Goal: Task Accomplishment & Management: Use online tool/utility

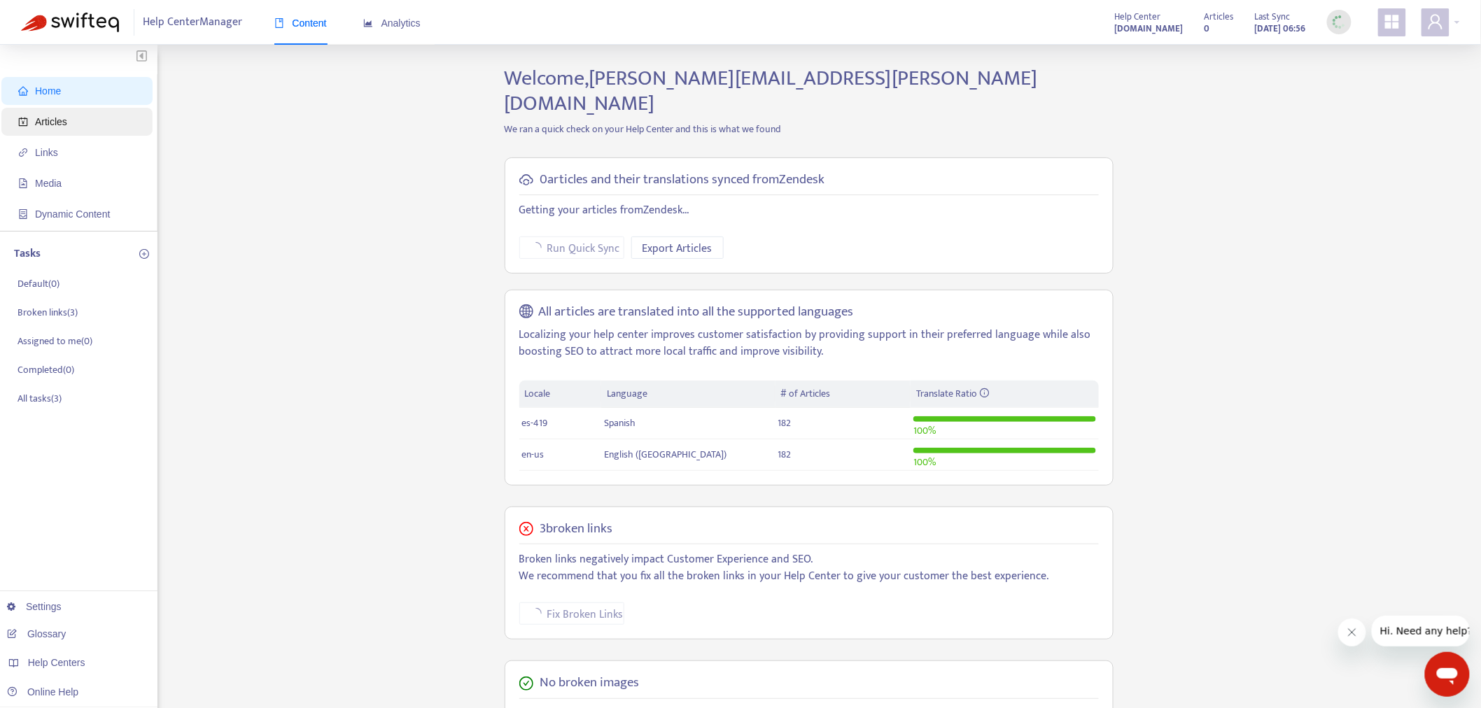
click at [71, 120] on span "Articles" at bounding box center [79, 122] width 123 height 28
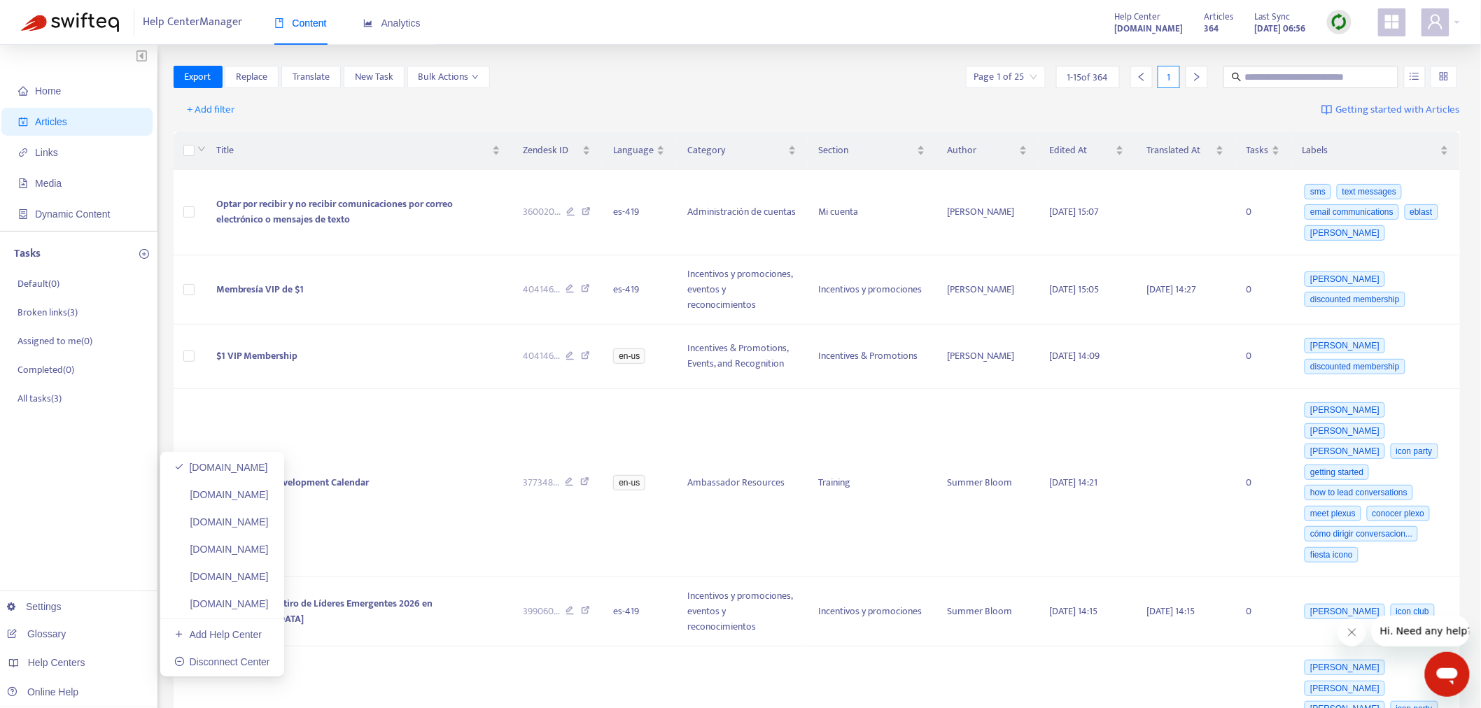
drag, startPoint x: 283, startPoint y: 490, endPoint x: 1446, endPoint y: 582, distance: 1166.0
click at [269, 490] on link "helpcenter.plexusworldwide.ca" at bounding box center [221, 494] width 94 height 11
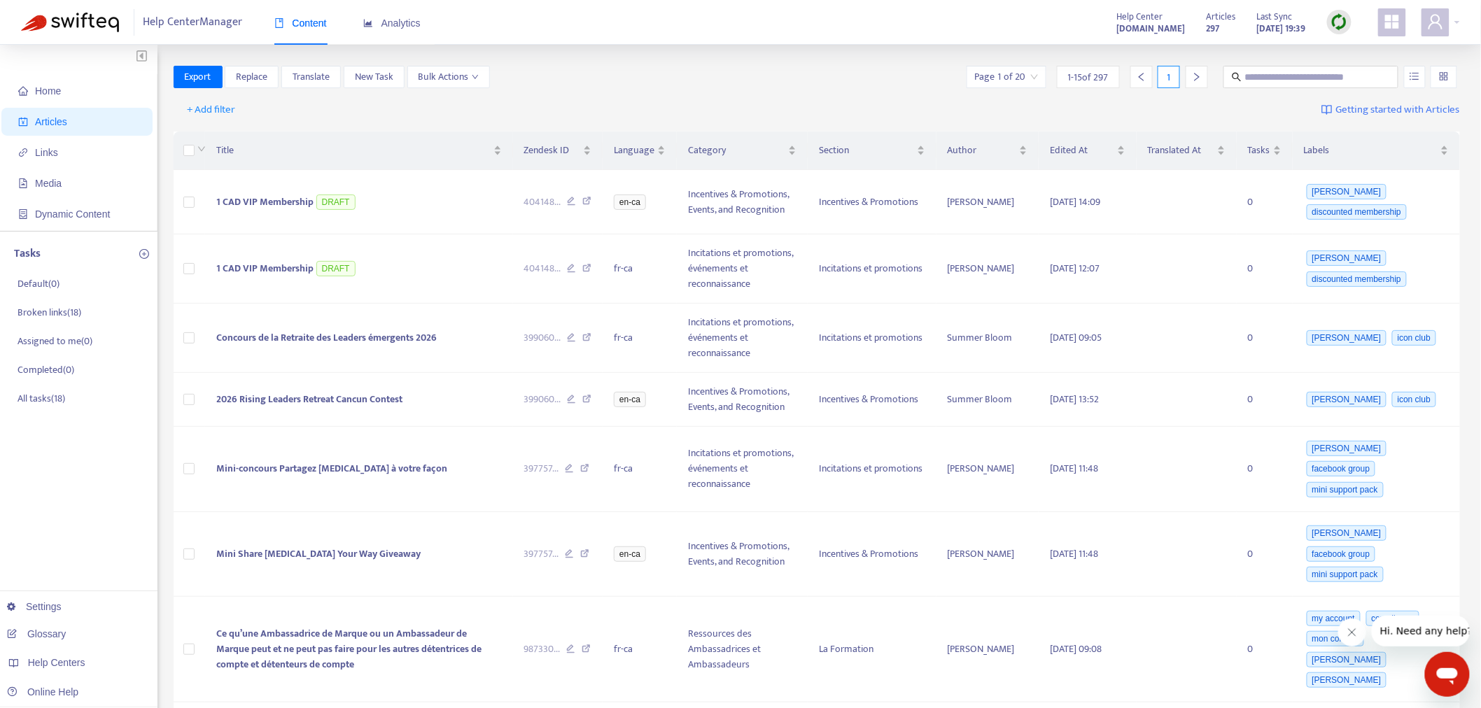
click at [1337, 23] on img at bounding box center [1338, 21] width 17 height 17
drag, startPoint x: 1359, startPoint y: 71, endPoint x: 1332, endPoint y: 101, distance: 39.6
click at [1359, 71] on link "Full Sync" at bounding box center [1364, 73] width 50 height 16
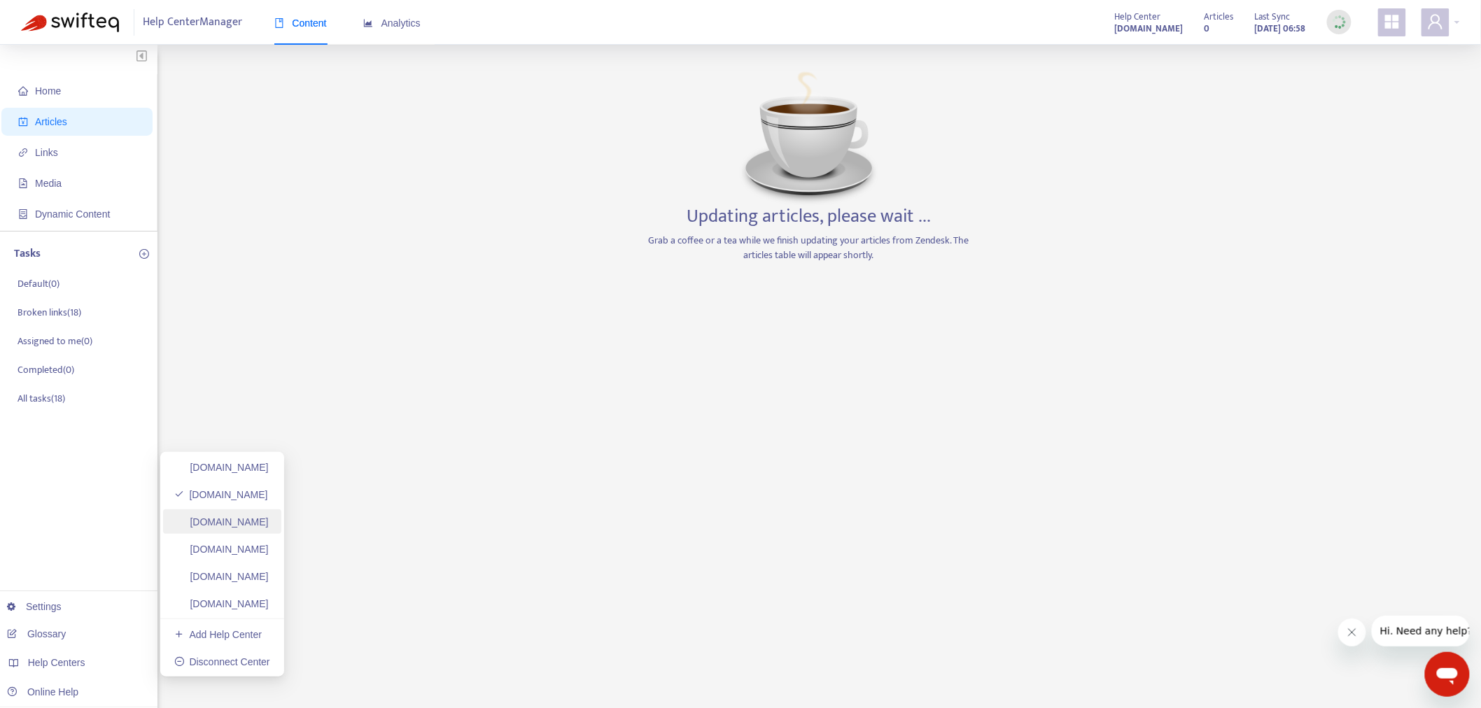
click at [269, 519] on link "helpcenter.plexusworldwide.com.au" at bounding box center [221, 521] width 94 height 11
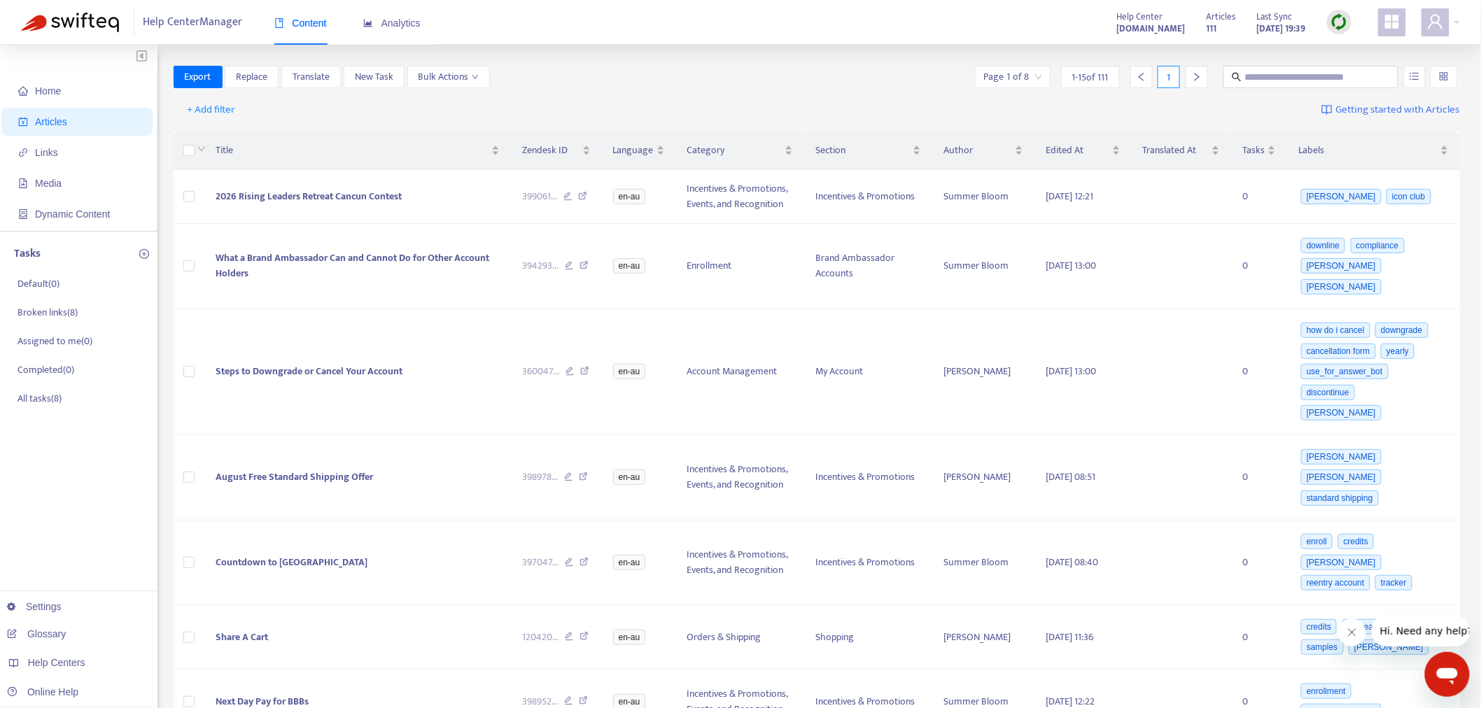
click at [1341, 20] on img at bounding box center [1338, 21] width 17 height 17
click at [1376, 71] on link "Full Sync" at bounding box center [1364, 73] width 50 height 16
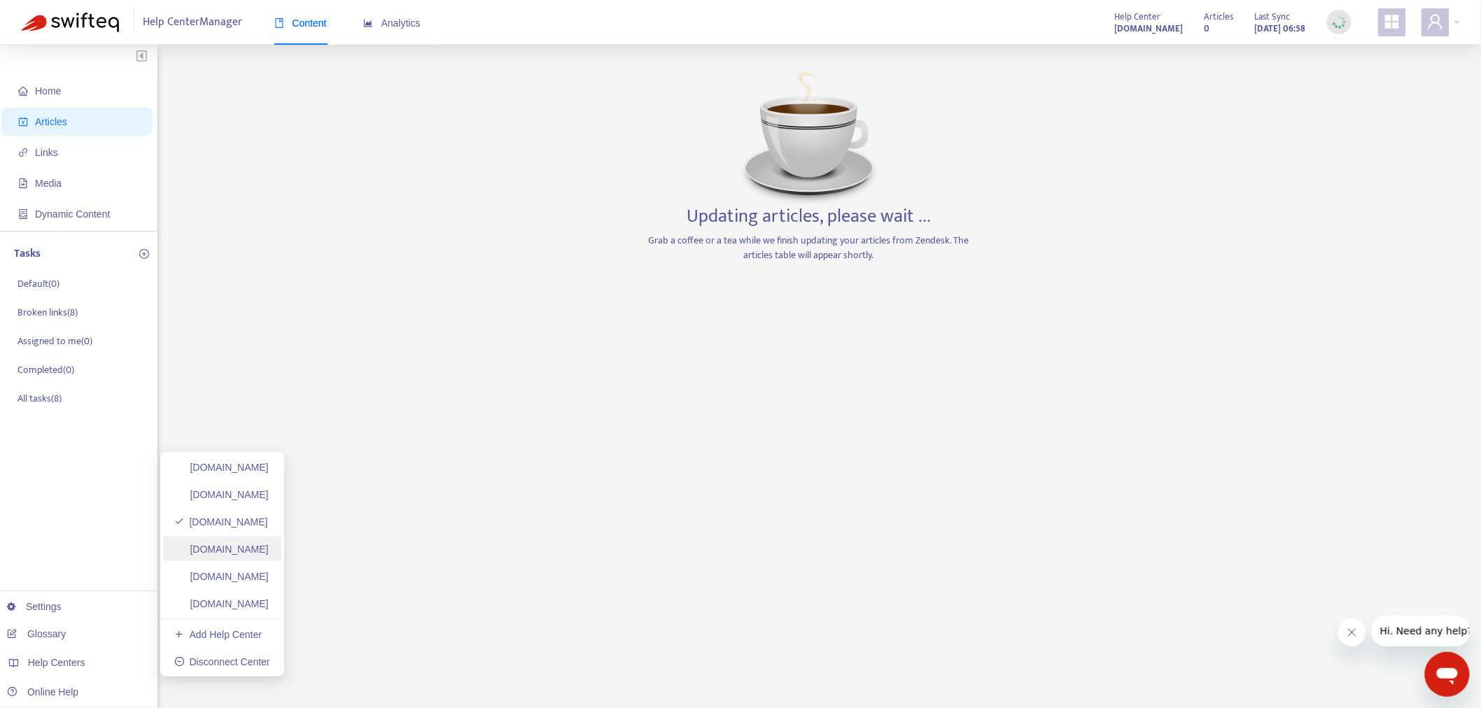
click at [269, 547] on link "ayuda.plexusworldwide.com.mx" at bounding box center [221, 549] width 94 height 11
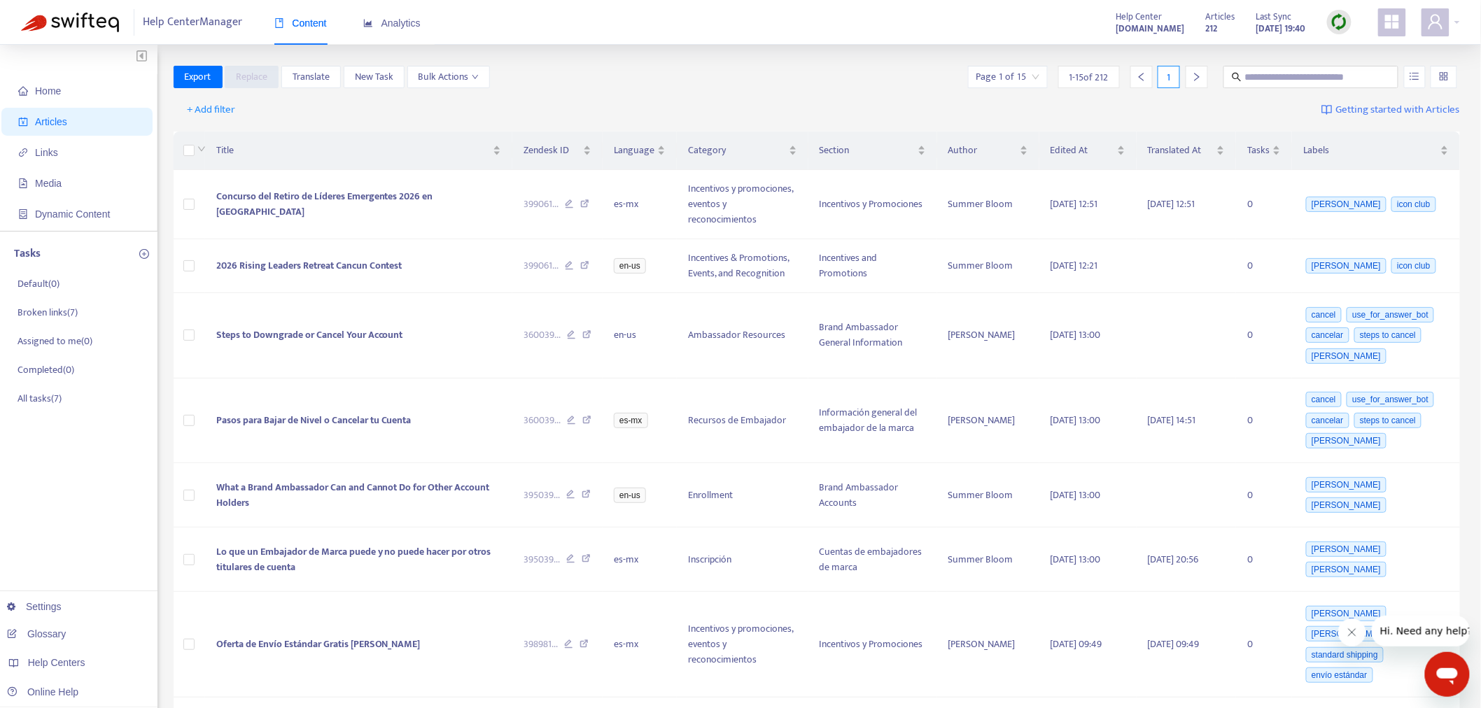
click at [1342, 24] on img at bounding box center [1338, 21] width 17 height 17
drag, startPoint x: 1367, startPoint y: 71, endPoint x: 1369, endPoint y: 98, distance: 27.3
click at [1368, 71] on link "Full Sync" at bounding box center [1364, 73] width 50 height 16
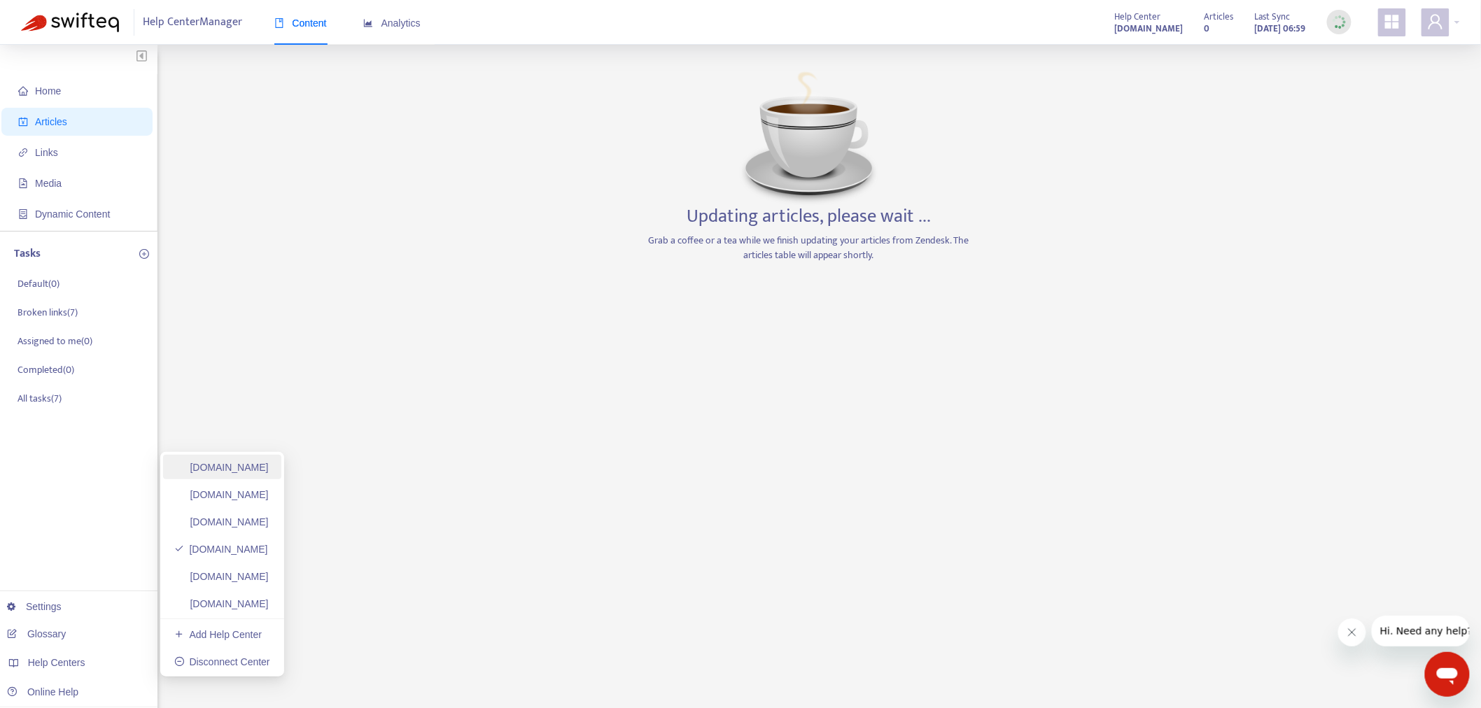
click at [269, 462] on link "helpcenter.plexusworldwide.com" at bounding box center [221, 467] width 94 height 11
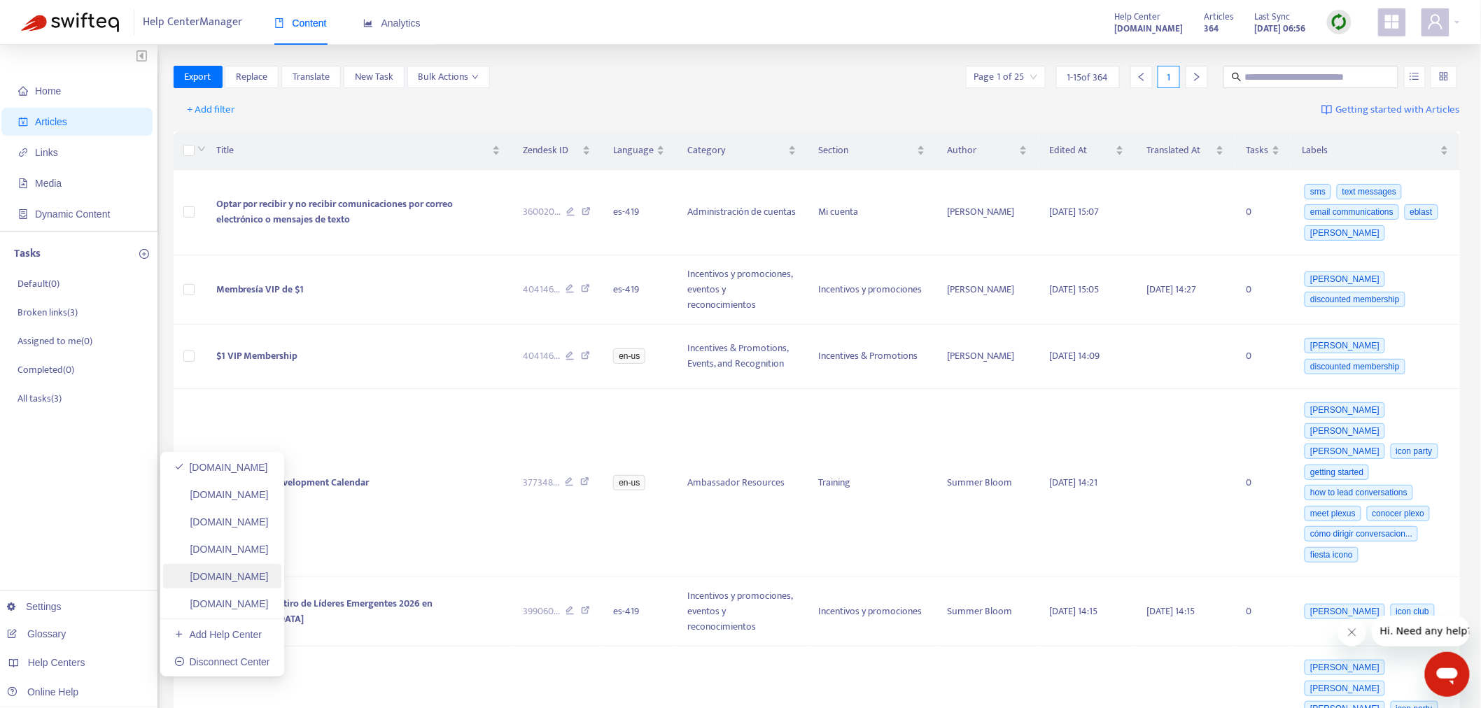
click at [269, 577] on link "plexusworldwideagent.zendesk.com" at bounding box center [221, 576] width 94 height 11
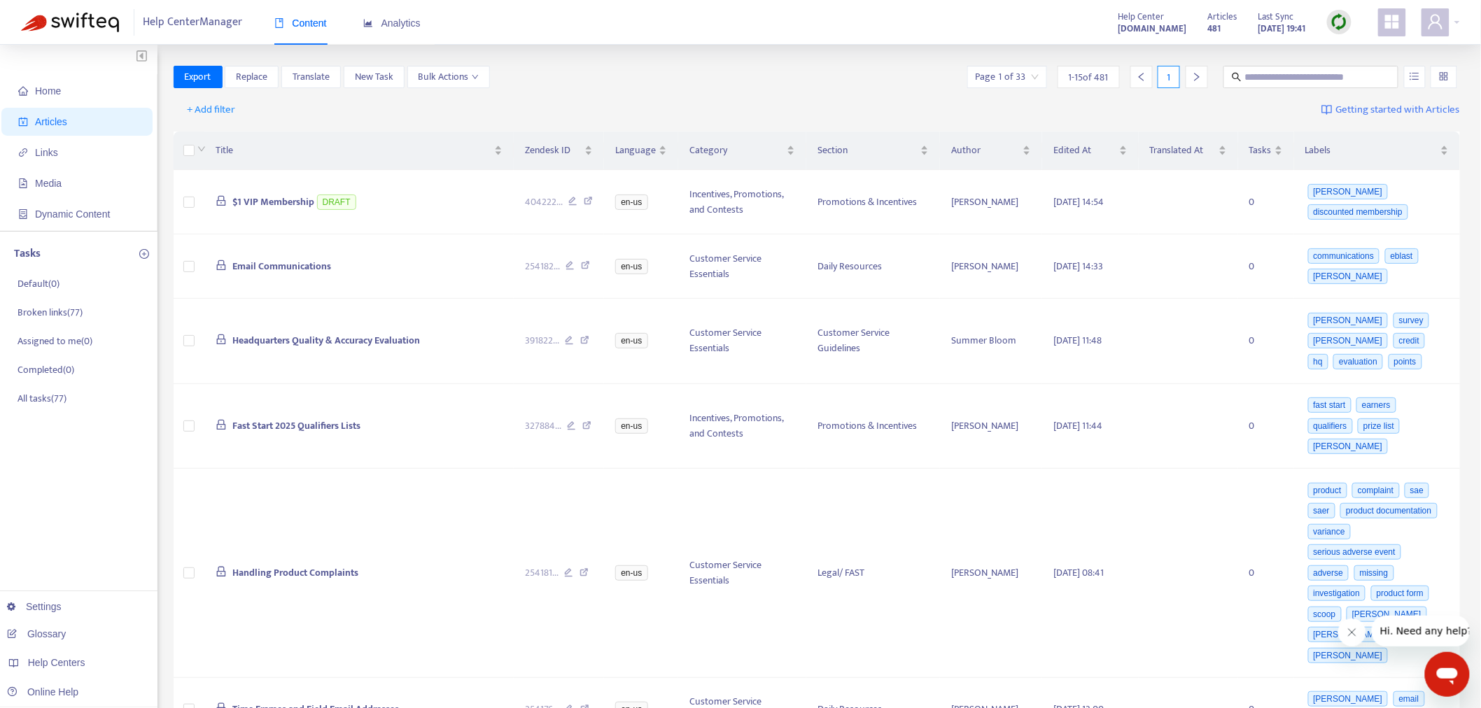
click at [1342, 22] on img at bounding box center [1338, 21] width 17 height 17
click at [1374, 76] on link "Full Sync" at bounding box center [1364, 73] width 50 height 16
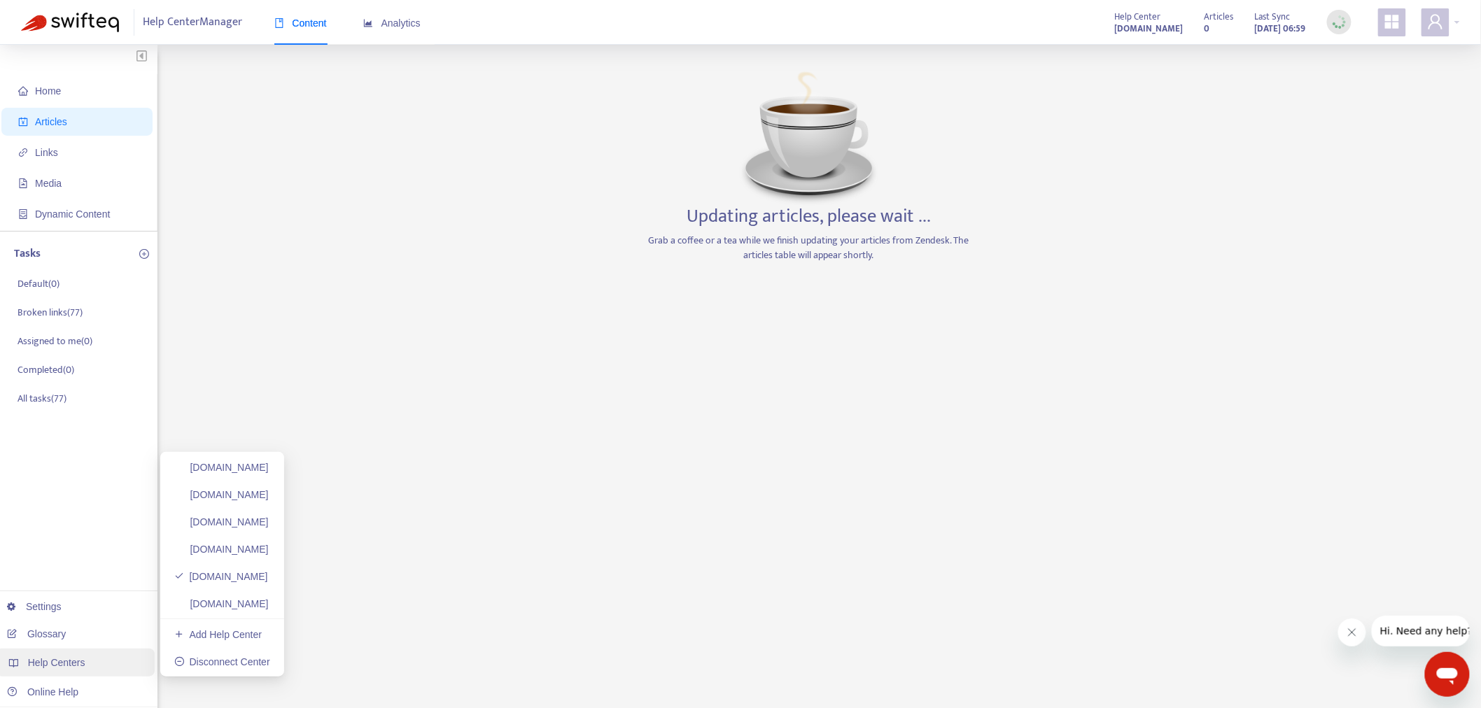
click at [93, 667] on div "Help Centers" at bounding box center [75, 663] width 159 height 28
click at [246, 609] on link "plexusworldwidejp.zendesk.com" at bounding box center [221, 603] width 94 height 11
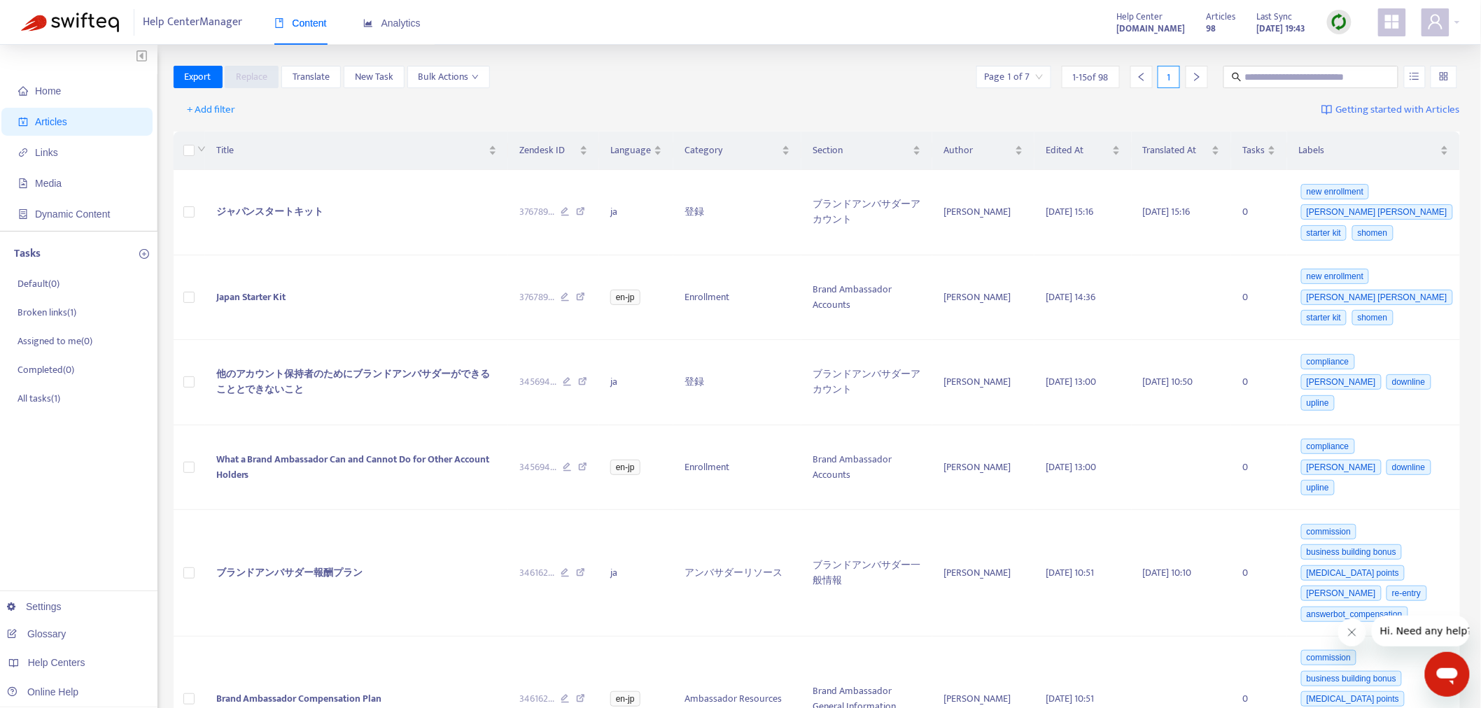
click at [1344, 22] on img at bounding box center [1338, 21] width 17 height 17
click at [1374, 68] on link "Full Sync" at bounding box center [1364, 73] width 50 height 16
